Goal: Information Seeking & Learning: Learn about a topic

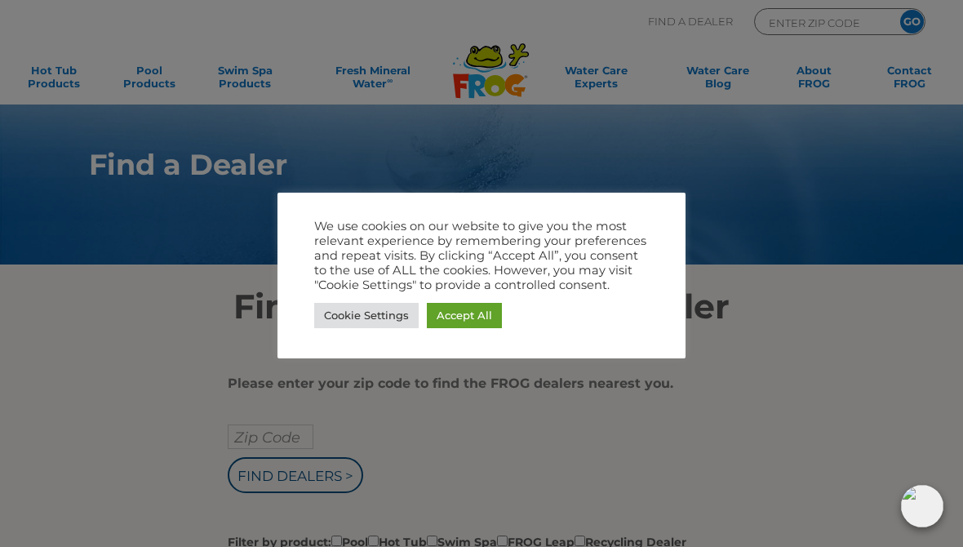
click at [463, 316] on link "Accept All" at bounding box center [464, 315] width 75 height 25
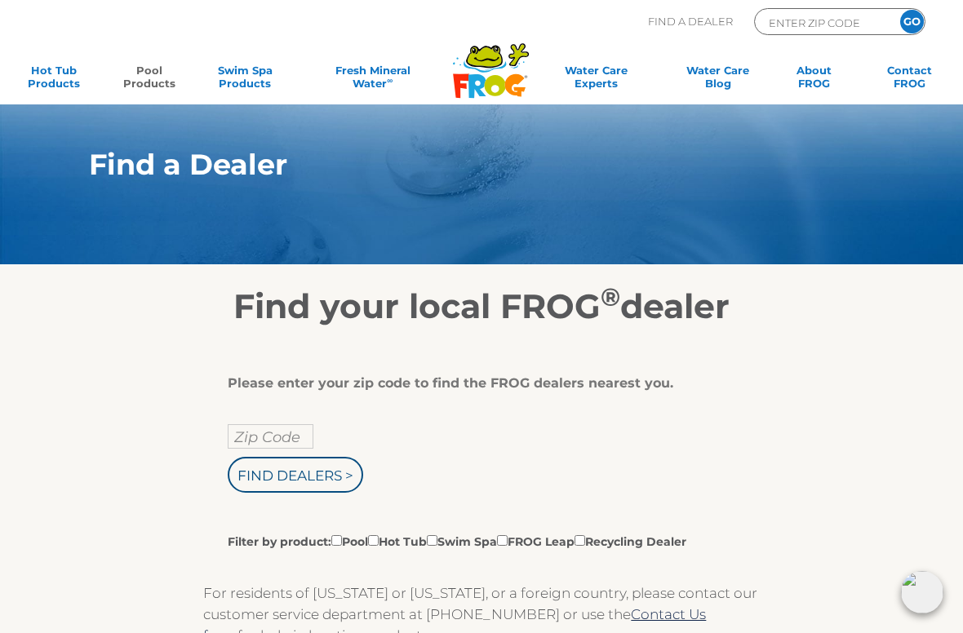
click at [147, 73] on link "Pool Products" at bounding box center [149, 80] width 74 height 33
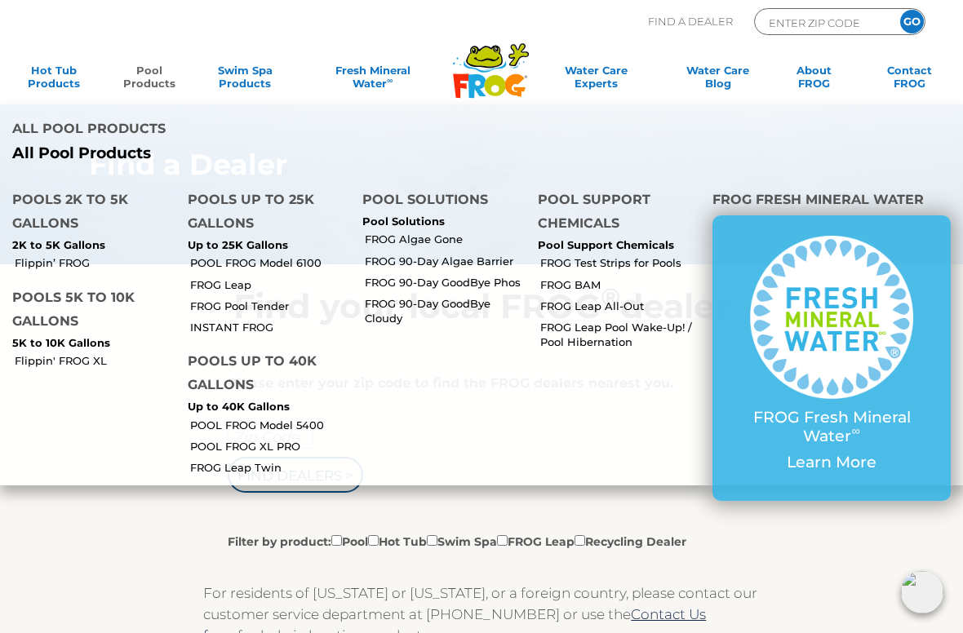
click at [290, 418] on link "POOL FROG Model 5400" at bounding box center [270, 425] width 161 height 15
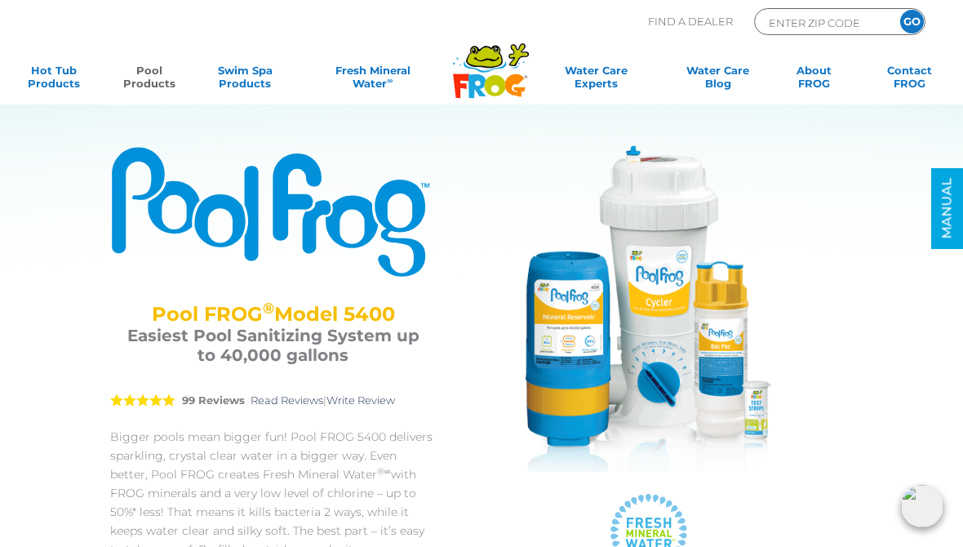
scroll to position [23, 0]
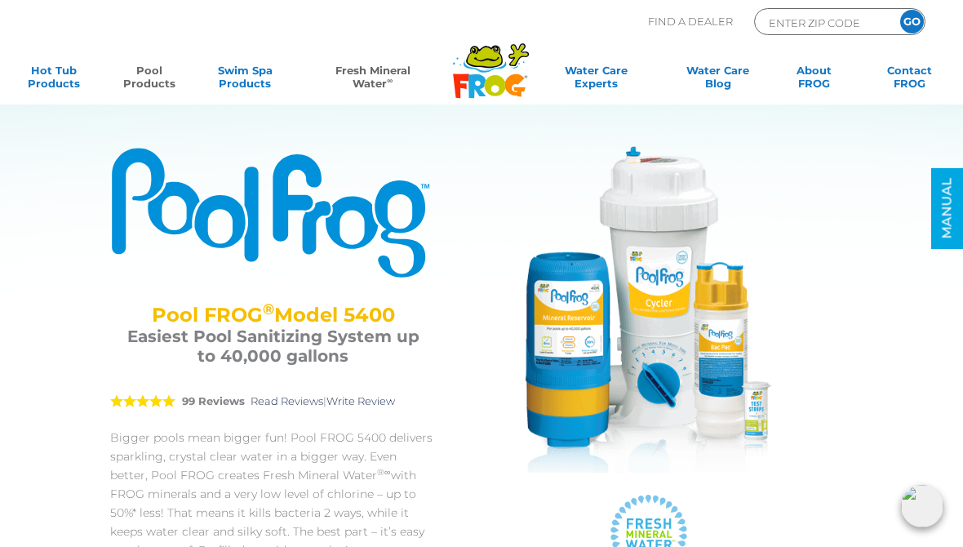
click at [384, 75] on link "Fresh Mineral Water ∞" at bounding box center [373, 80] width 139 height 33
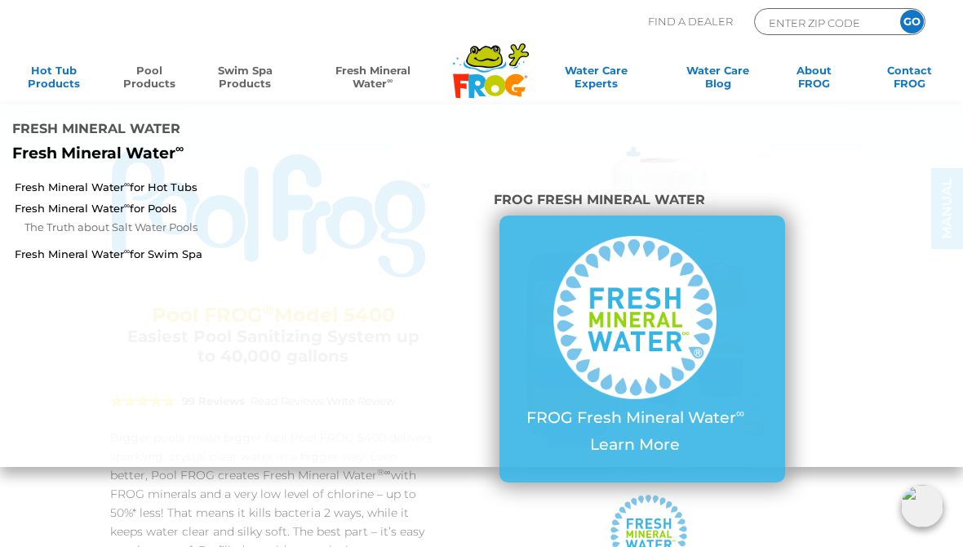
click at [254, 76] on link "Swim Spa Products" at bounding box center [245, 80] width 74 height 33
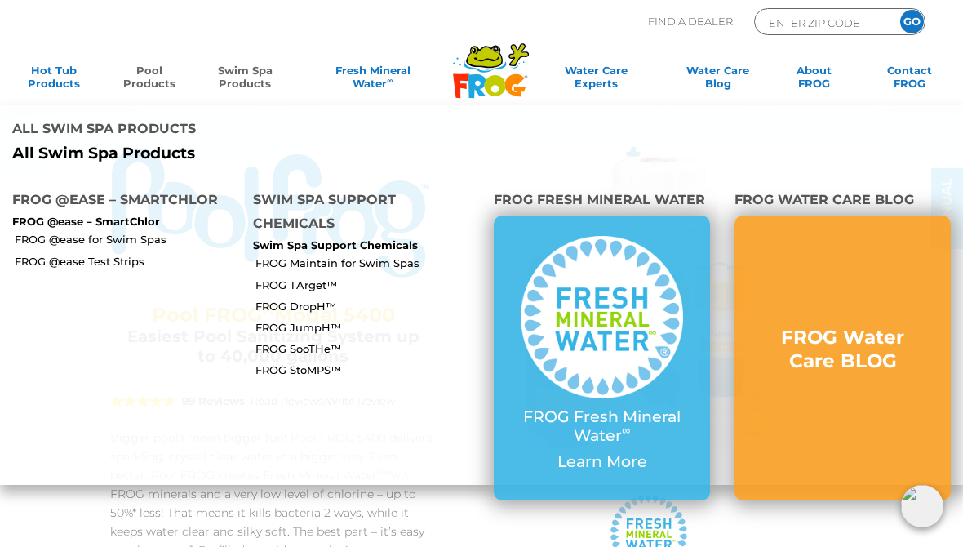
click at [152, 232] on link "FROG @ease for Swim Spas" at bounding box center [128, 239] width 226 height 15
